Goal: Task Accomplishment & Management: Complete application form

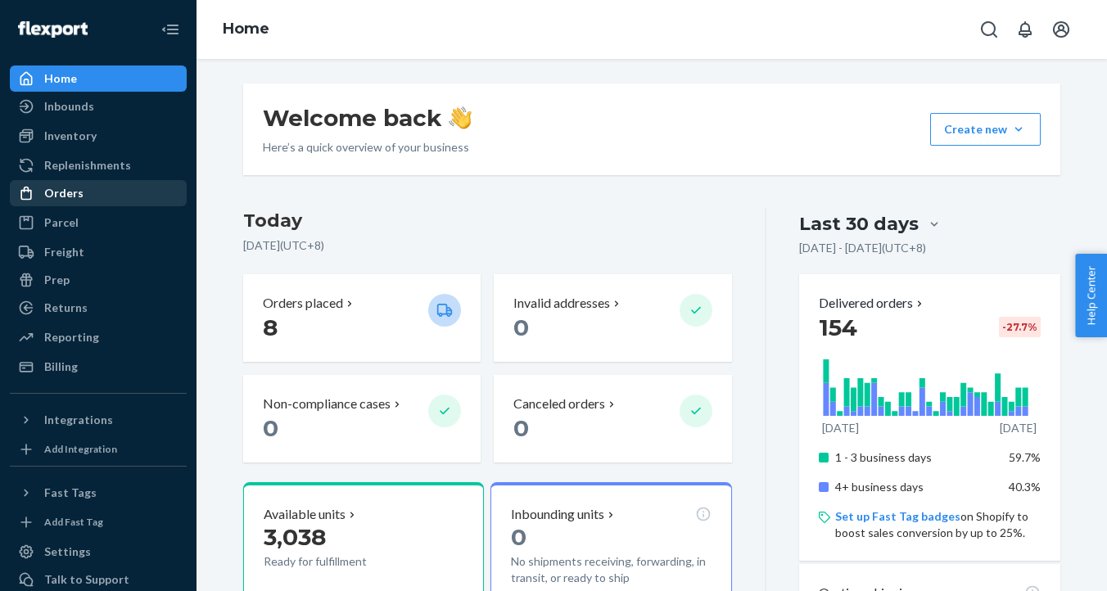
click at [92, 189] on div "Orders" at bounding box center [98, 193] width 174 height 23
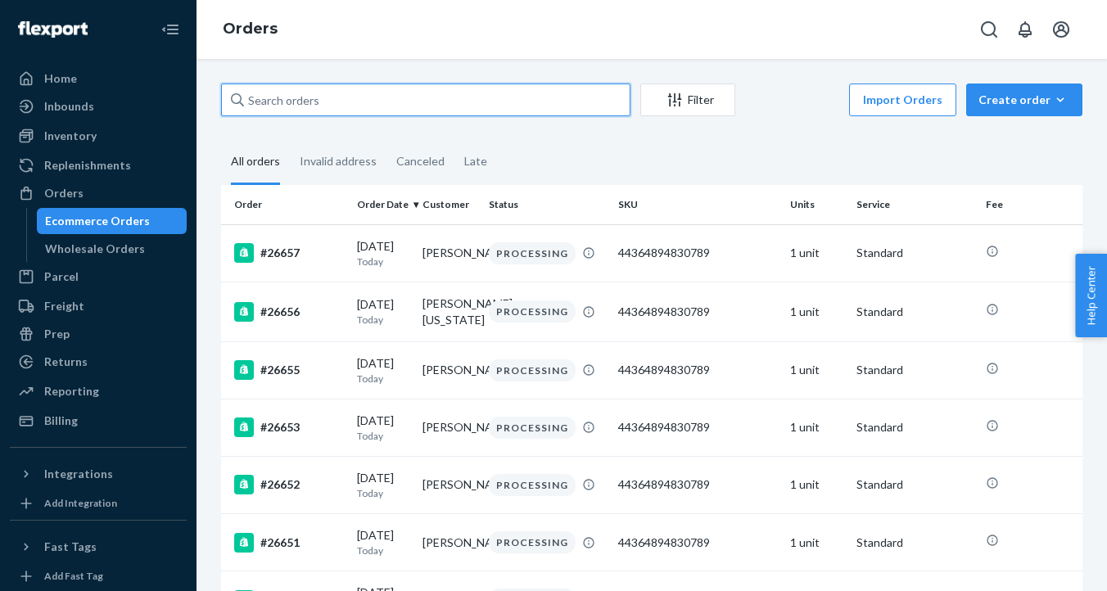
click at [353, 107] on input "text" at bounding box center [425, 99] width 409 height 33
paste input "[PERSON_NAME]"
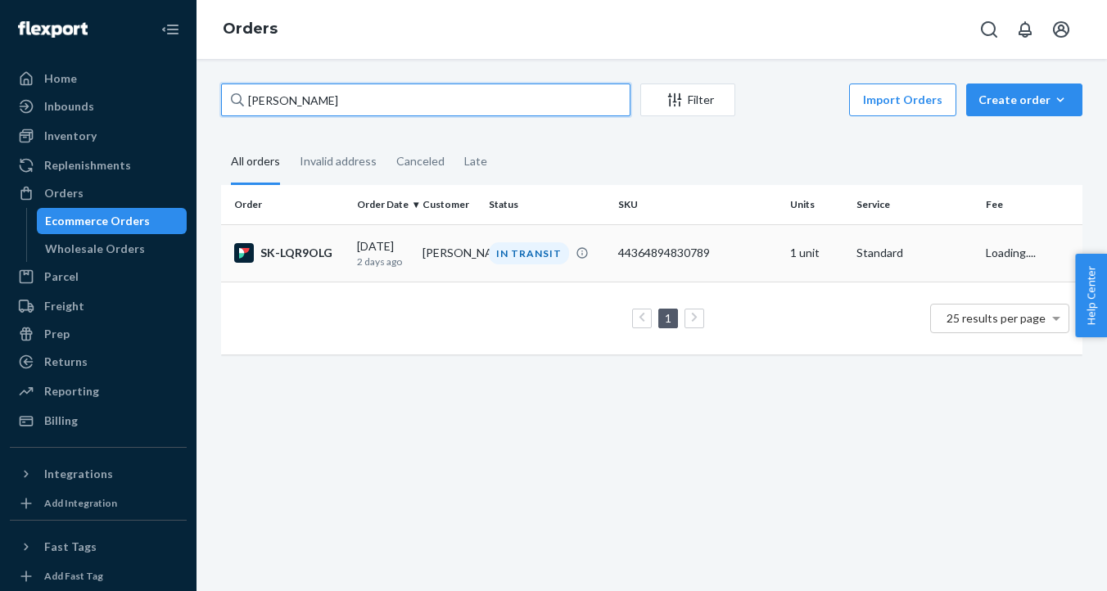
type input "[PERSON_NAME]"
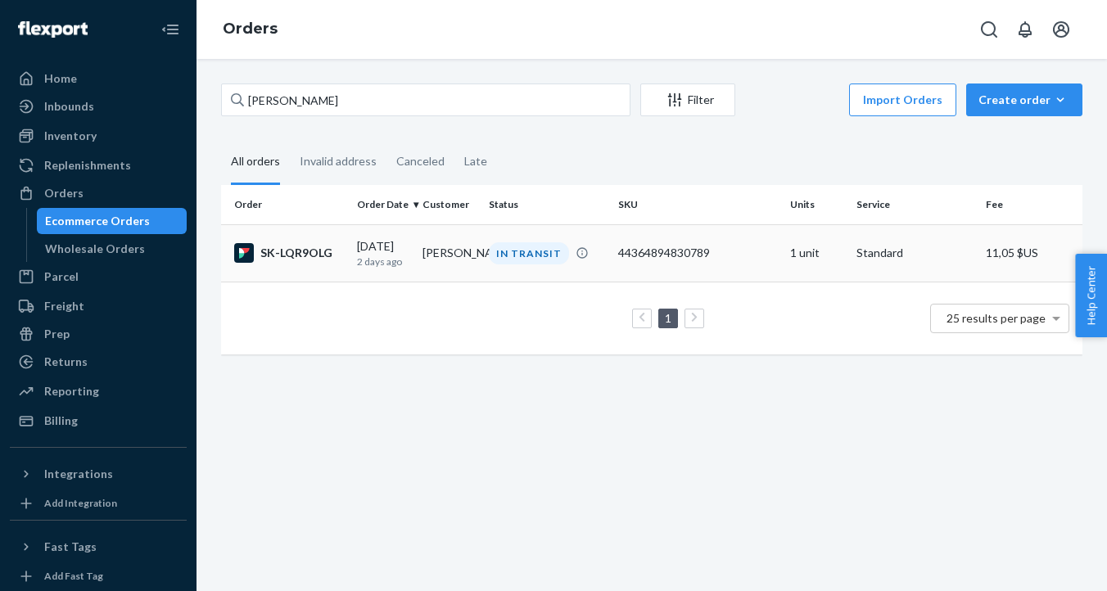
click at [336, 255] on div "SK-LQR9OLG" at bounding box center [289, 253] width 110 height 20
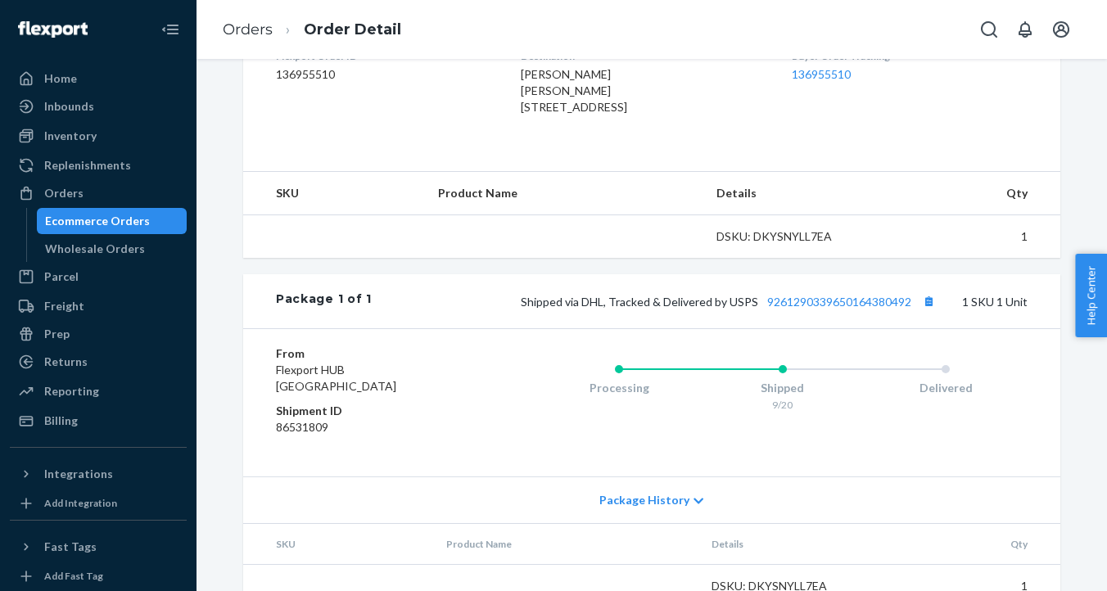
scroll to position [472, 0]
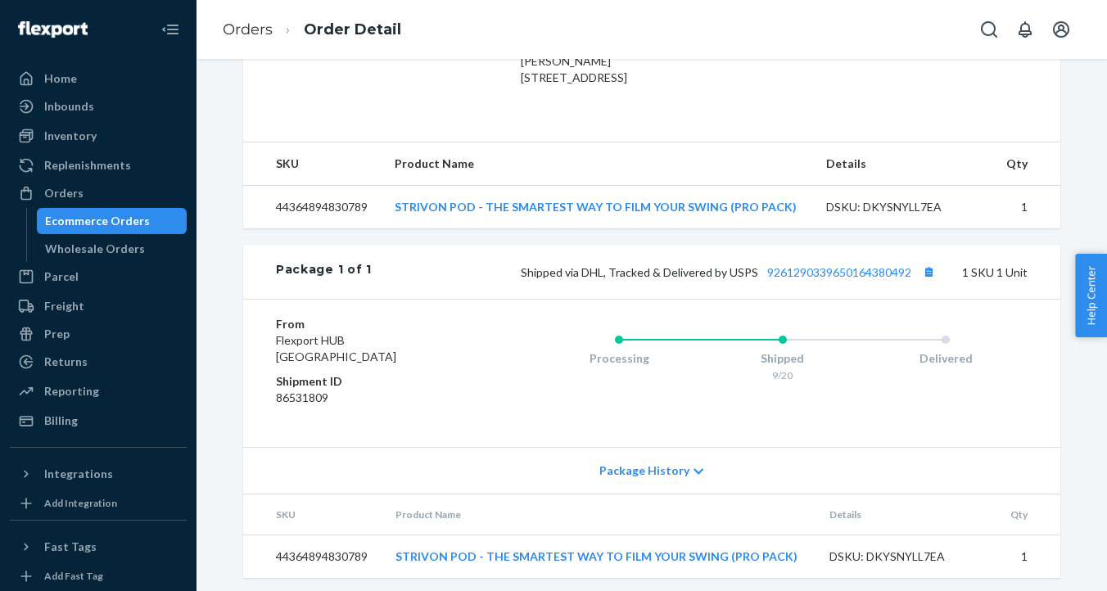
click at [868, 282] on div "Shipped via DHL, Tracked & Delivered by USPS 9261290339650164380492 1 SKU 1 Unit" at bounding box center [700, 271] width 656 height 21
click at [868, 279] on link "9261290339650164380492" at bounding box center [839, 272] width 144 height 14
click at [133, 216] on div "Ecommerce Orders" at bounding box center [97, 221] width 105 height 16
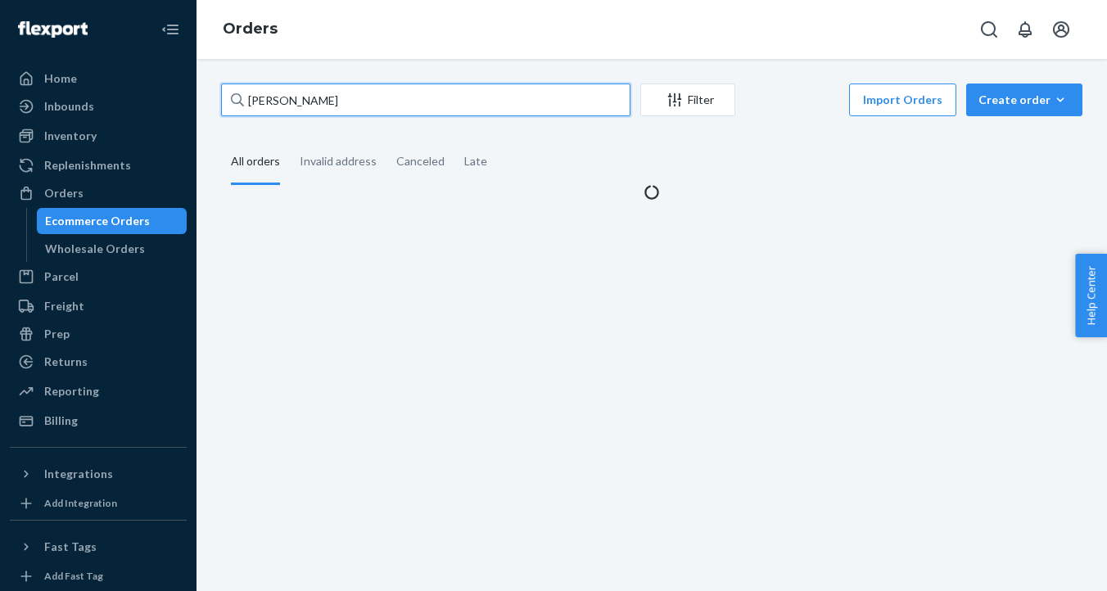
click at [336, 102] on input "[PERSON_NAME]" at bounding box center [425, 99] width 409 height 33
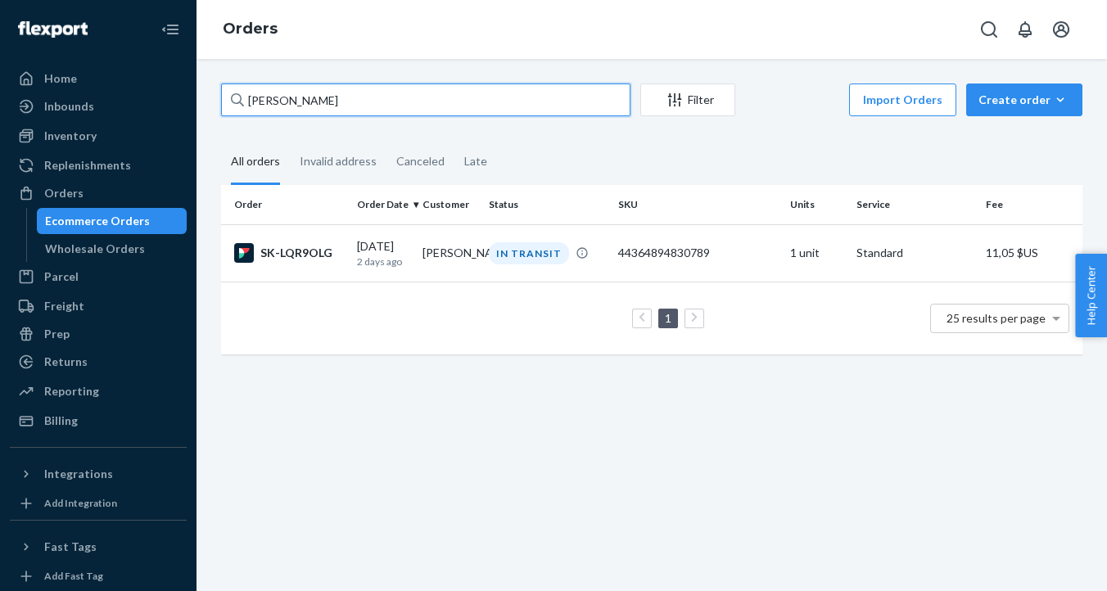
click at [336, 102] on input "[PERSON_NAME]" at bounding box center [425, 99] width 409 height 33
paste input "[PERSON_NAME]"
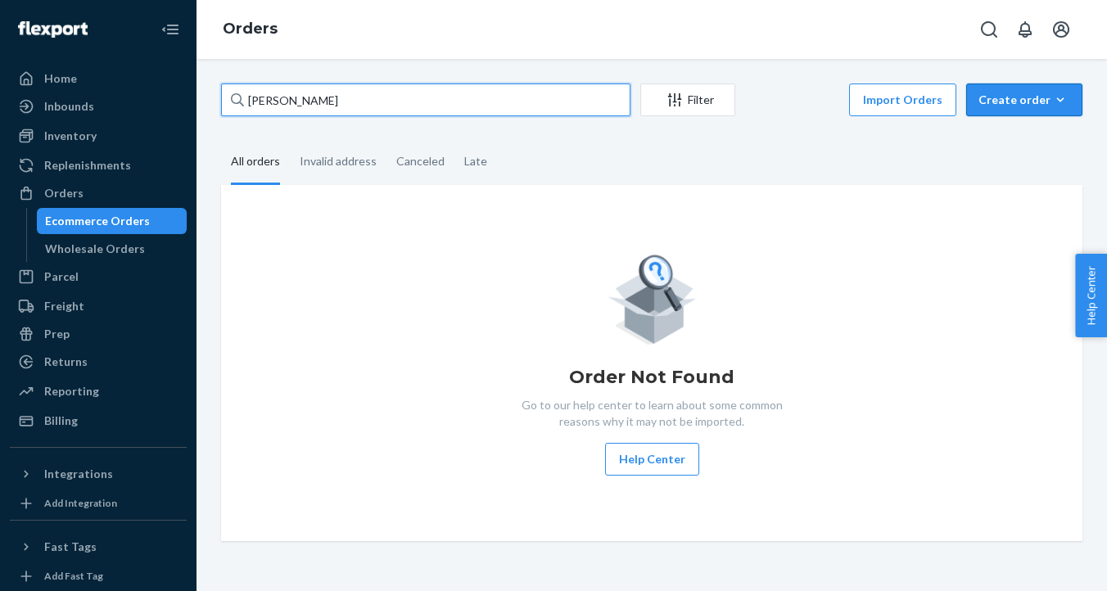
type input "[PERSON_NAME]"
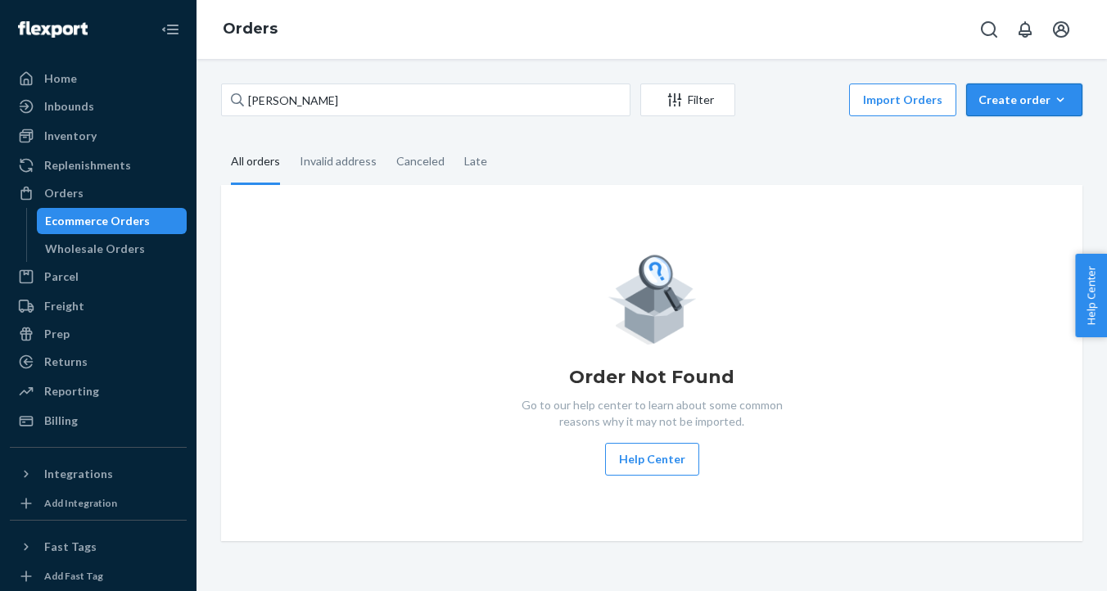
click at [1022, 102] on div "Create order" at bounding box center [1024, 100] width 92 height 16
click at [999, 137] on span "Ecommerce order" at bounding box center [1034, 138] width 102 height 11
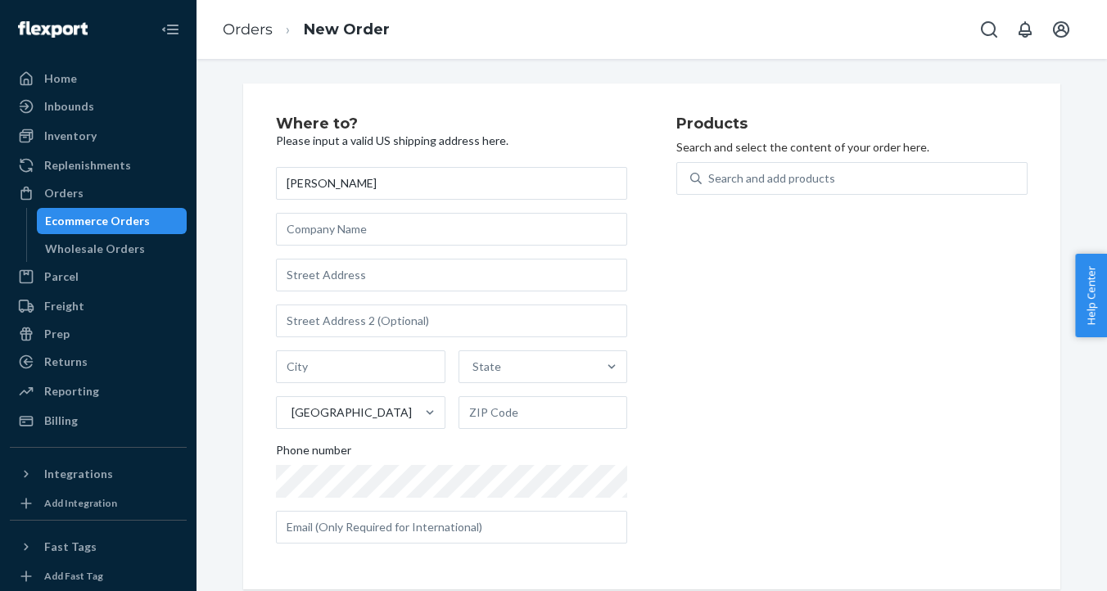
type input "[PERSON_NAME]"
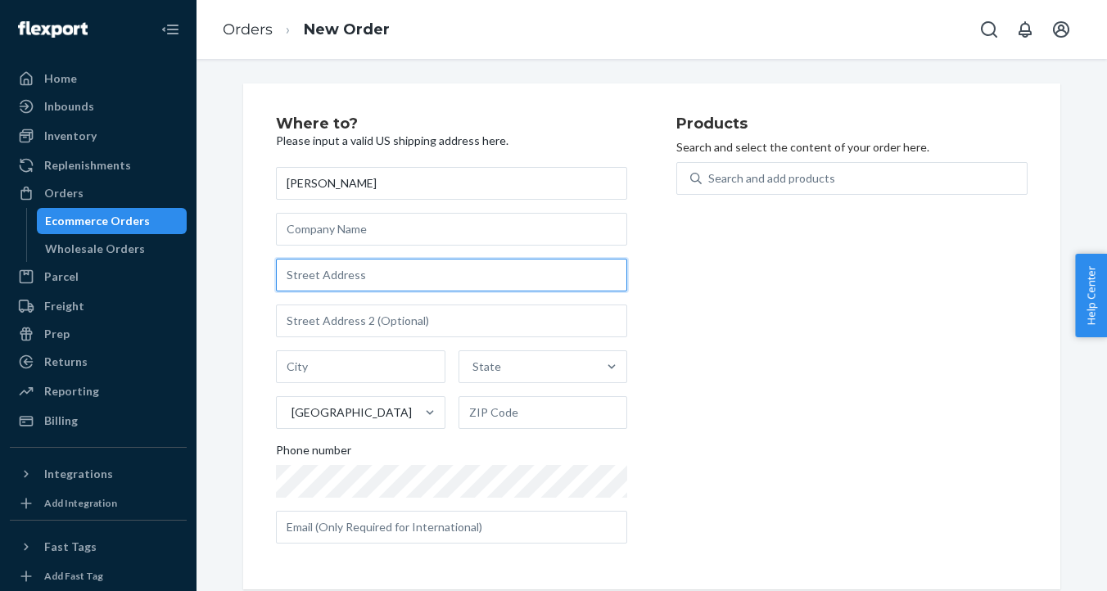
click at [336, 272] on input "text" at bounding box center [451, 275] width 351 height 33
paste input "[STREET_ADDRESS][PERSON_NAME]"
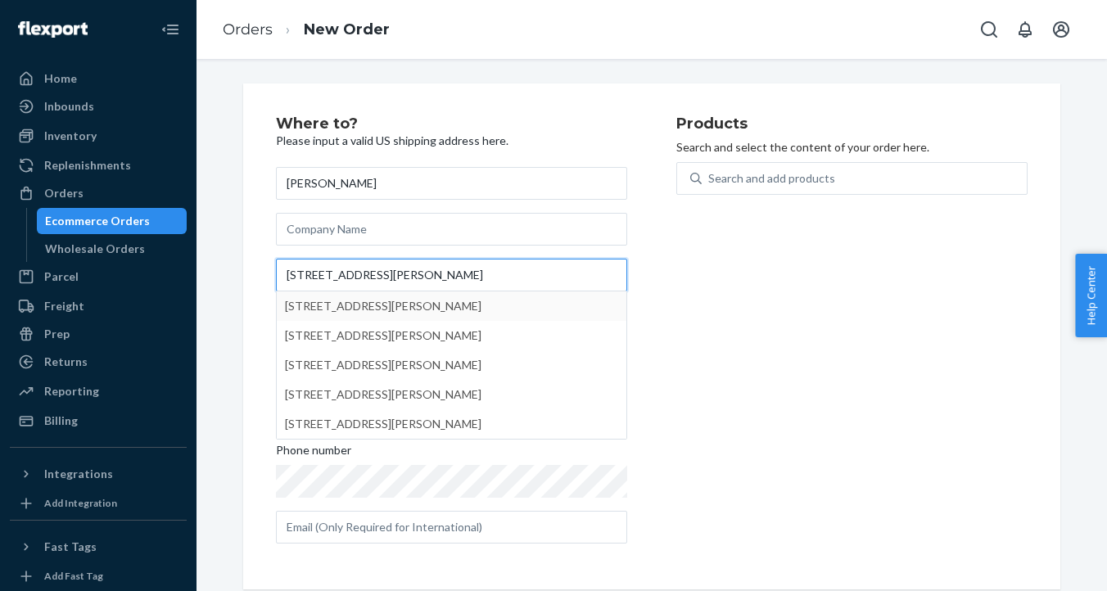
type input "[STREET_ADDRESS][PERSON_NAME]"
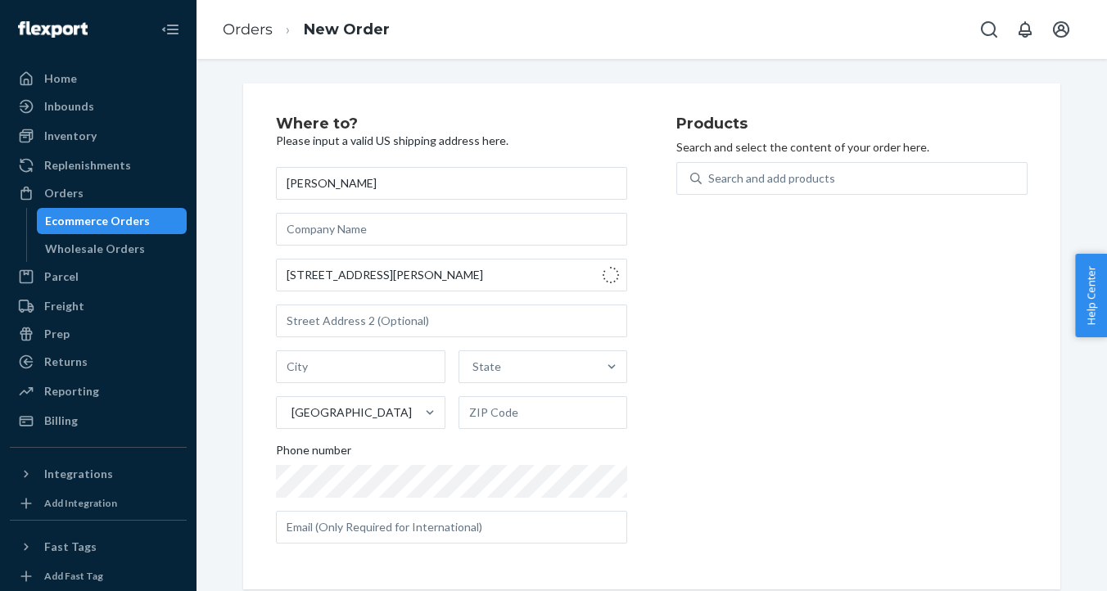
type input "Bryson City"
type input "28713"
type input "[STREET_ADDRESS][PERSON_NAME]"
click at [729, 167] on div "Search and add products" at bounding box center [864, 178] width 325 height 29
click at [710, 170] on input "Search and add products" at bounding box center [709, 178] width 2 height 16
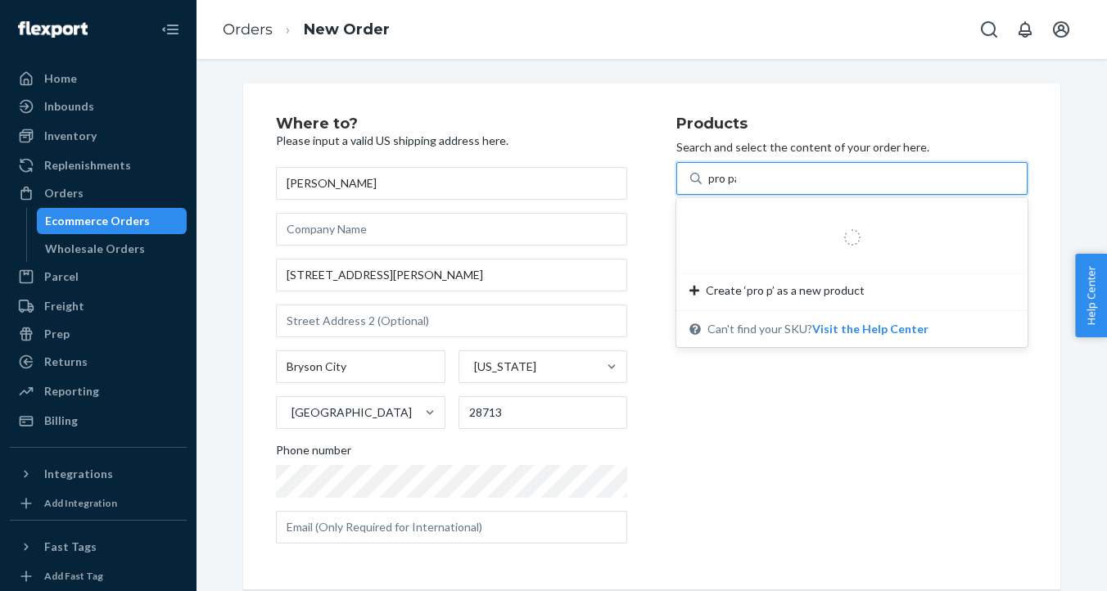
type input "pro pack"
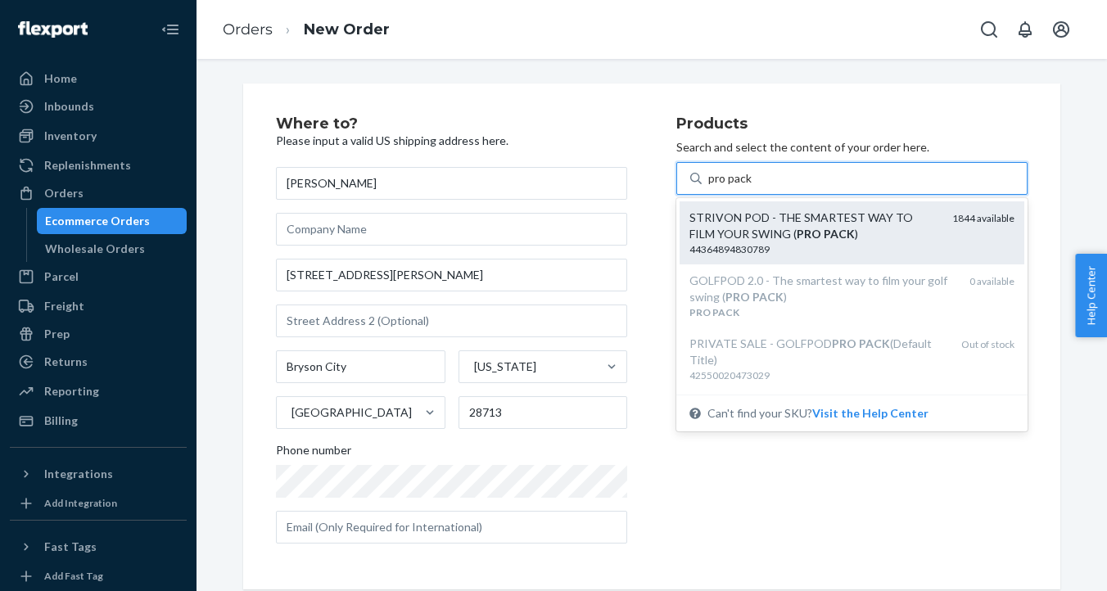
click at [761, 236] on div "STRIVON POD - THE SMARTEST WAY TO FILM YOUR SWING ( PRO PACK )" at bounding box center [814, 226] width 250 height 33
click at [753, 187] on input "pro pack" at bounding box center [730, 178] width 45 height 16
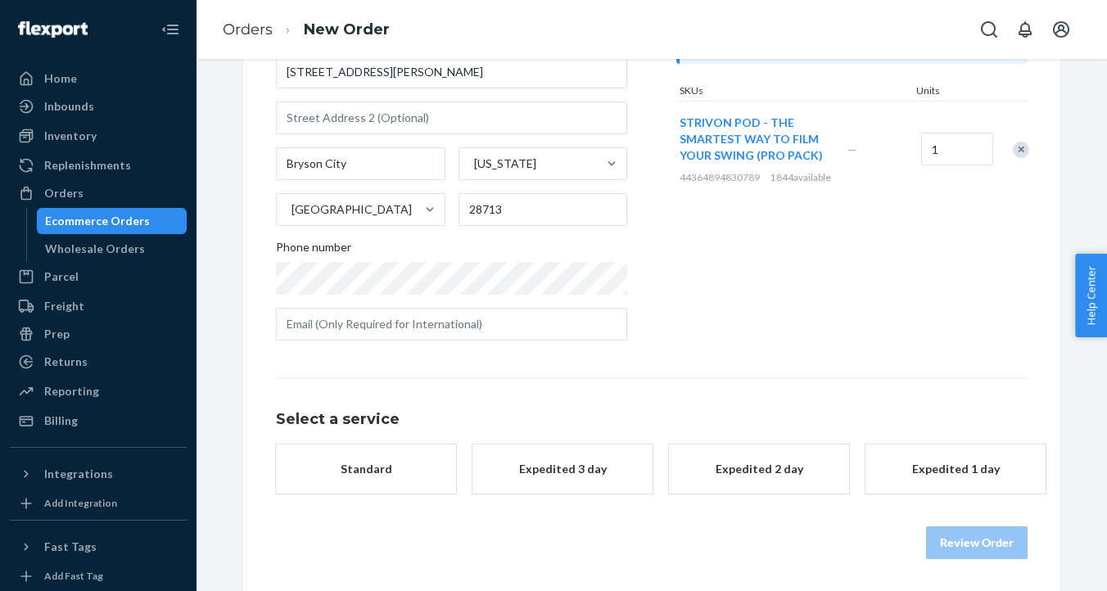
scroll to position [201, 0]
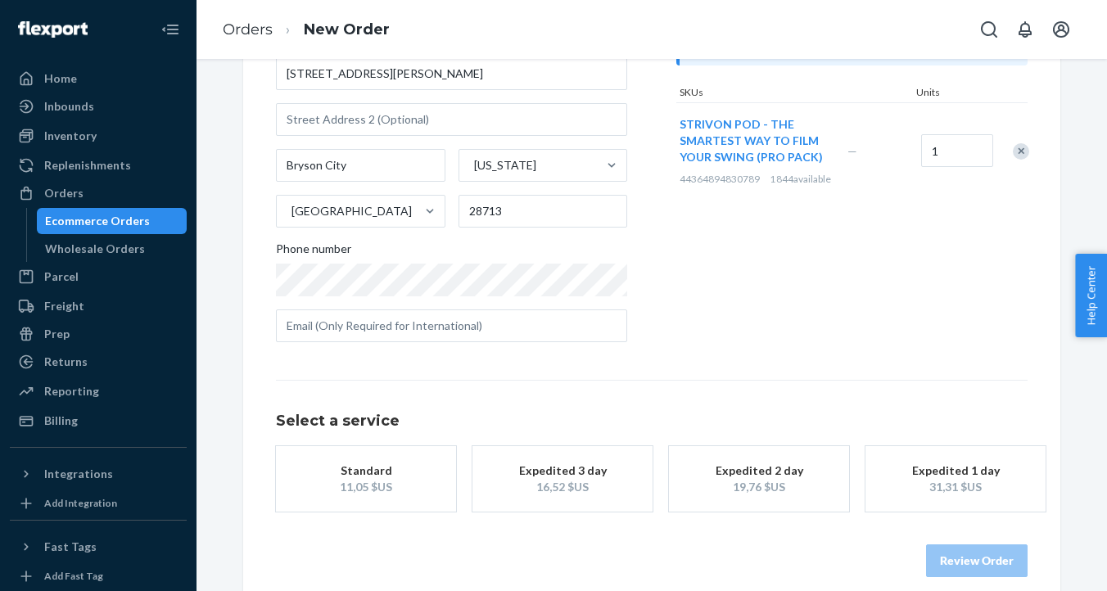
click at [399, 463] on div "Standard" at bounding box center [365, 471] width 131 height 16
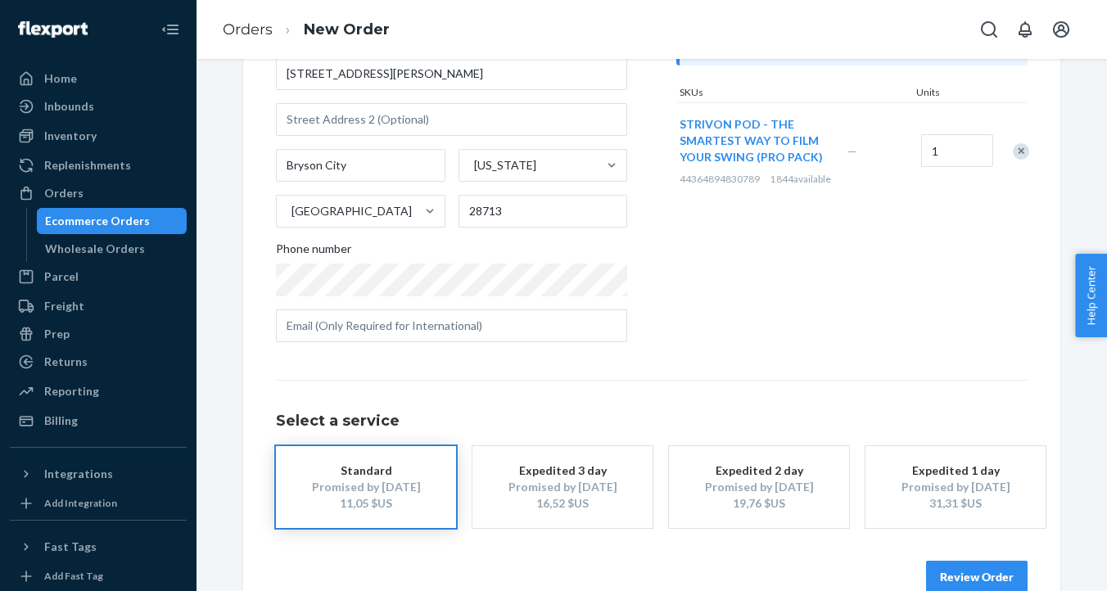
click at [948, 557] on div "Review Order" at bounding box center [651, 568] width 751 height 49
click at [959, 584] on button "Review Order" at bounding box center [977, 577] width 102 height 33
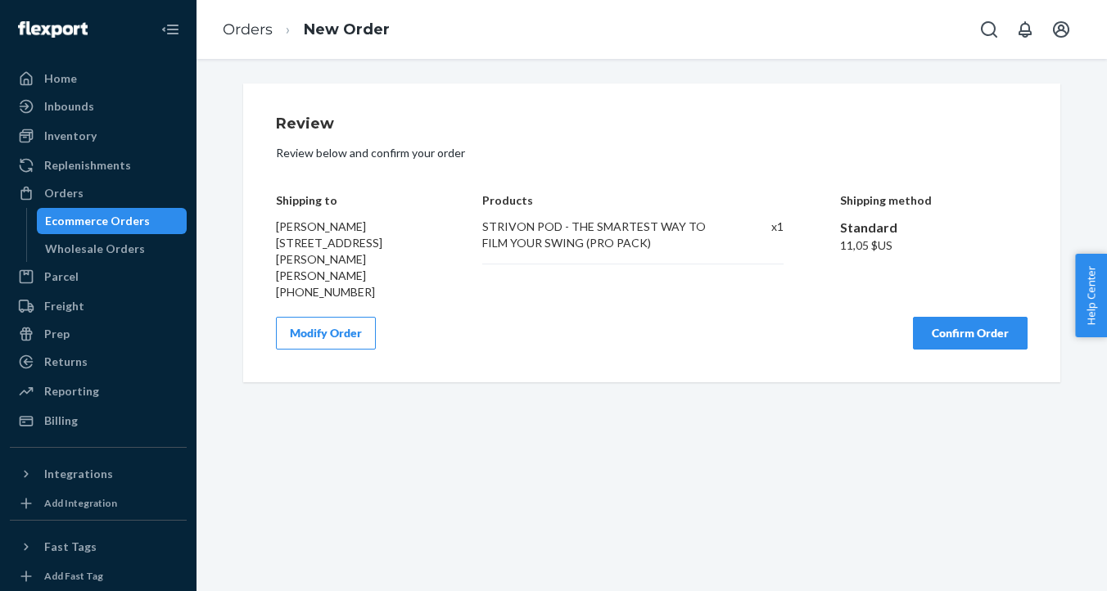
click at [965, 318] on button "Confirm Order" at bounding box center [970, 333] width 115 height 33
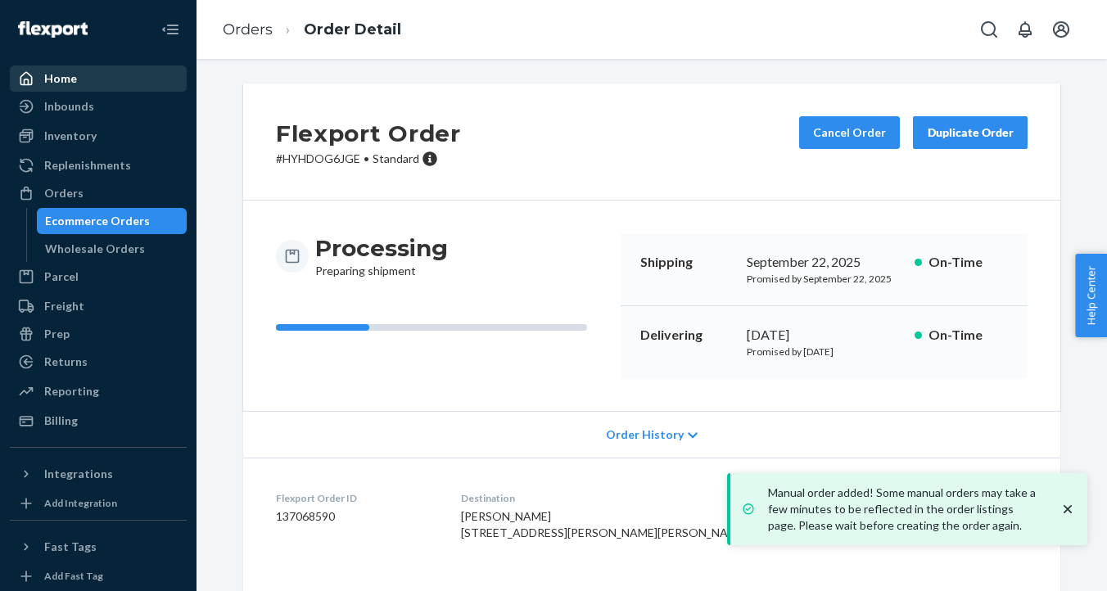
click at [85, 76] on div "Home" at bounding box center [98, 78] width 174 height 23
